Goal: Information Seeking & Learning: Learn about a topic

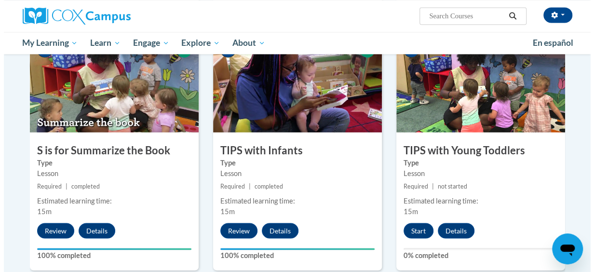
scroll to position [739, 0]
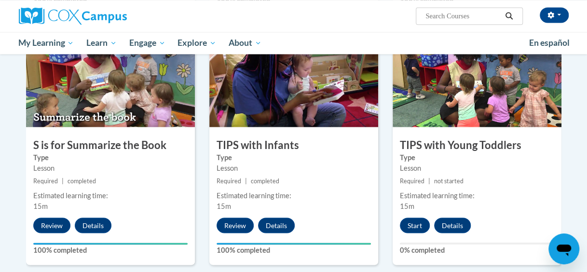
click at [415, 215] on div "9 TIPS with Young Toddlers Type Lesson Required | not started Estimated learnin…" at bounding box center [476, 147] width 169 height 234
click at [419, 225] on button "Start" at bounding box center [415, 224] width 30 height 15
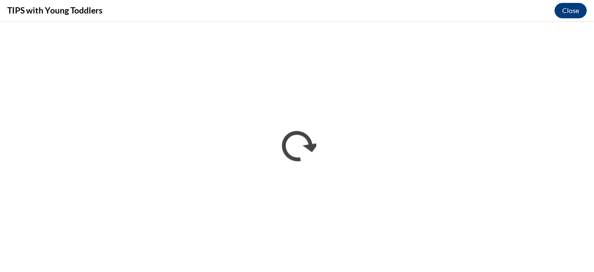
scroll to position [0, 0]
